Goal: Find specific page/section: Find specific page/section

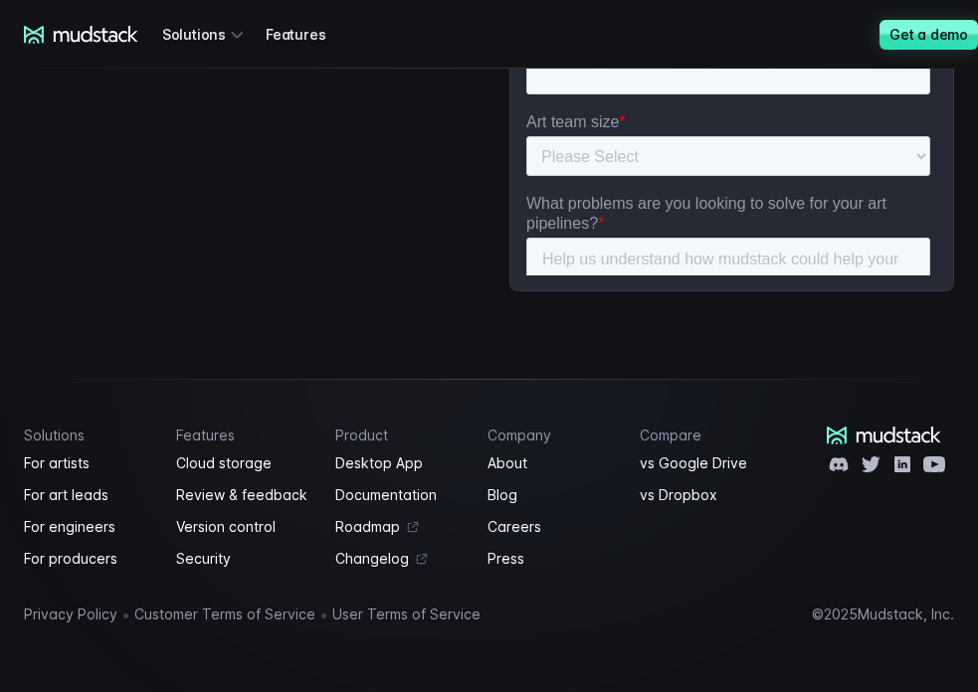
scroll to position [6162, 0]
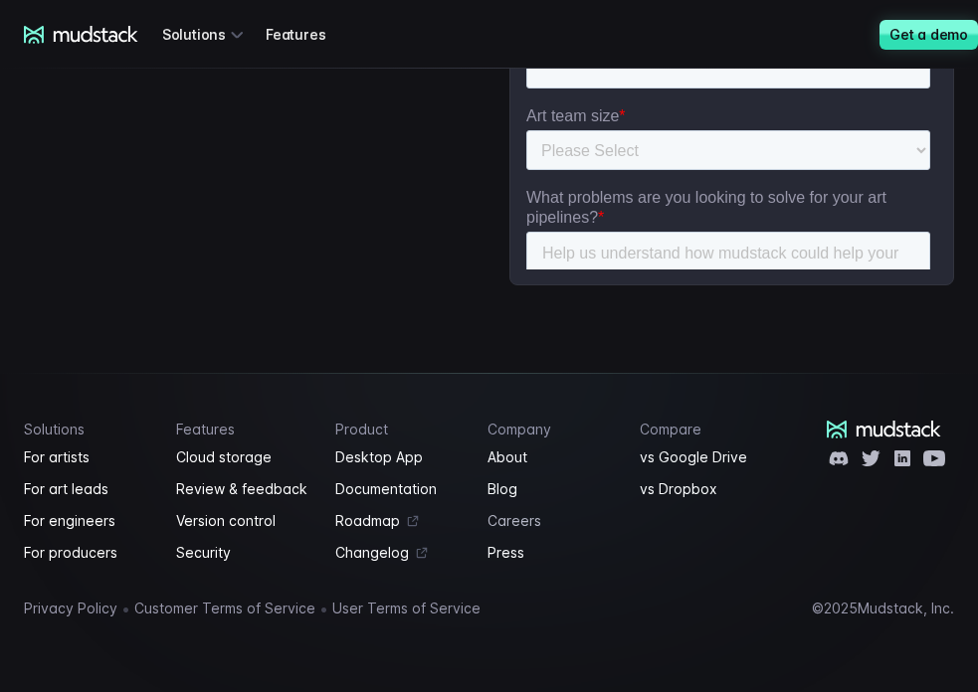
click at [502, 513] on link "Careers" at bounding box center [551, 521] width 128 height 24
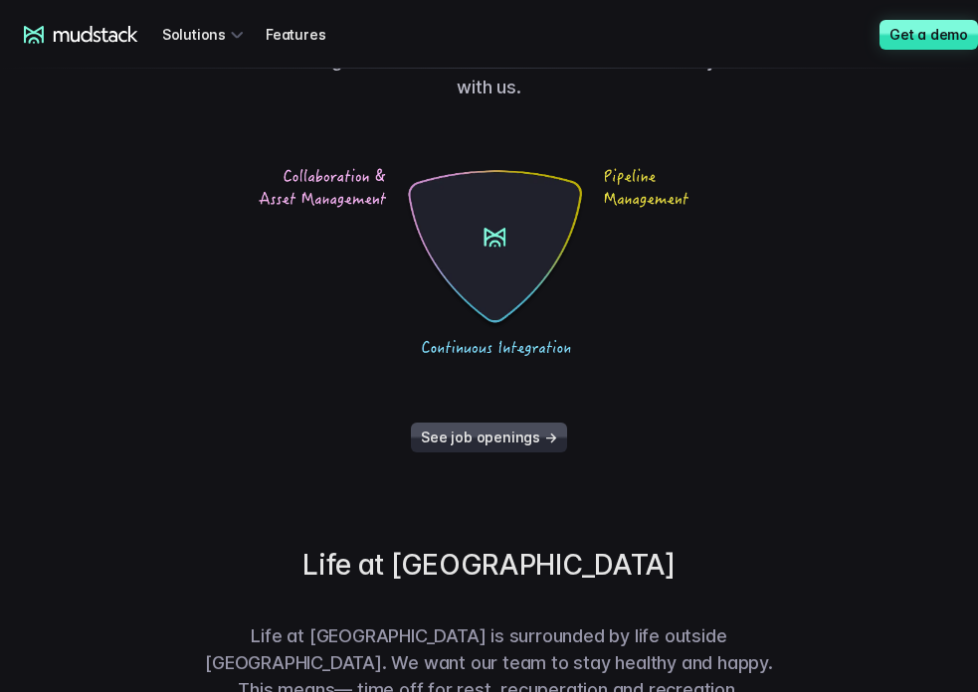
scroll to position [215, 0]
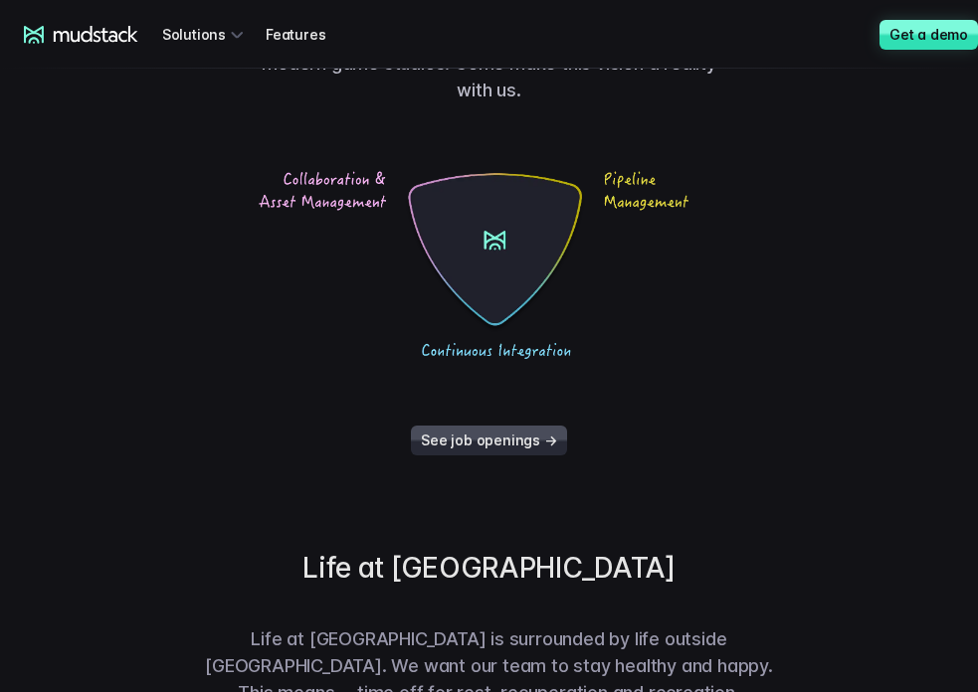
click at [509, 441] on link "See job openings →" at bounding box center [488, 441] width 155 height 30
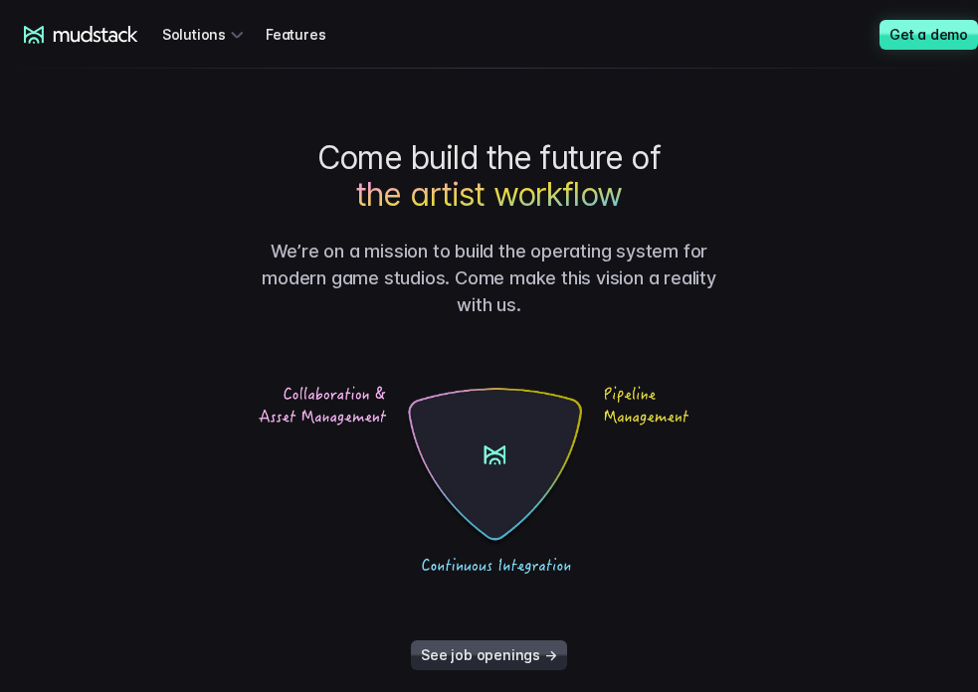
click at [84, 24] on div "mudstack logo Solutions Features Desktop Blog Get a demo Log in" at bounding box center [489, 34] width 978 height 69
click at [64, 44] on div "mudstack logo Solutions Features Desktop Blog Get a demo Log in" at bounding box center [489, 34] width 978 height 69
click at [49, 38] on icon at bounding box center [81, 35] width 114 height 18
